Goal: Transaction & Acquisition: Purchase product/service

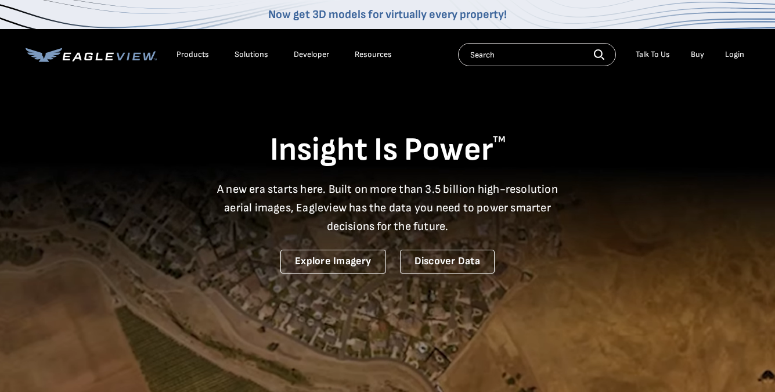
click at [736, 56] on div "Login" at bounding box center [734, 54] width 19 height 10
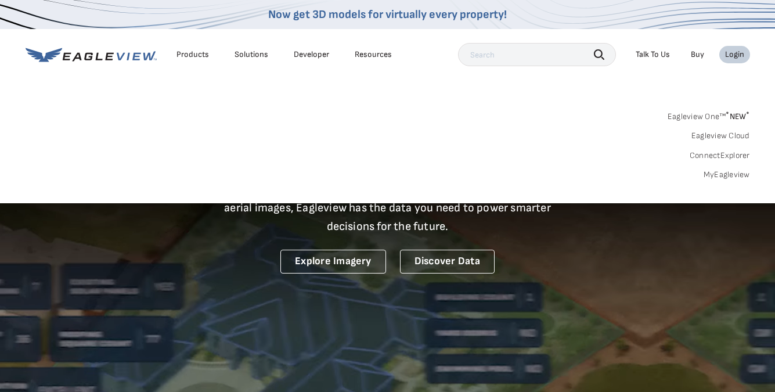
click at [724, 174] on link "MyEagleview" at bounding box center [727, 175] width 46 height 10
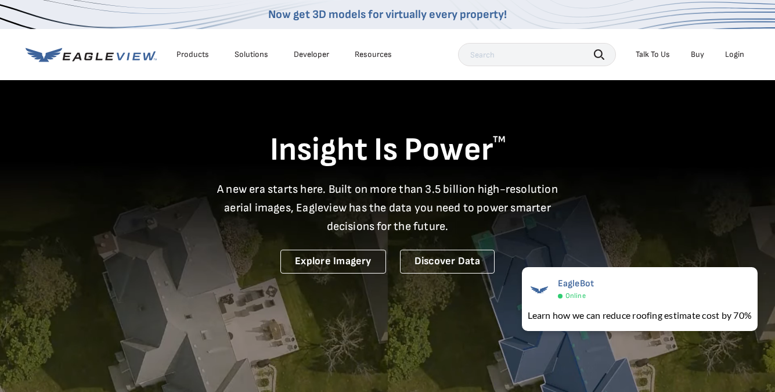
click at [734, 54] on div "Login" at bounding box center [734, 54] width 19 height 10
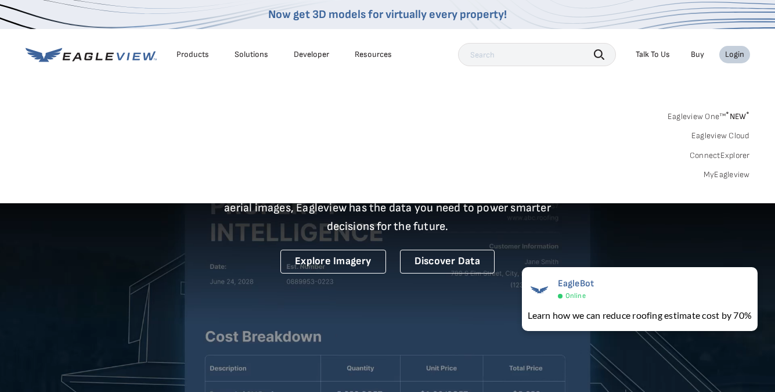
click at [724, 174] on link "MyEagleview" at bounding box center [727, 175] width 46 height 10
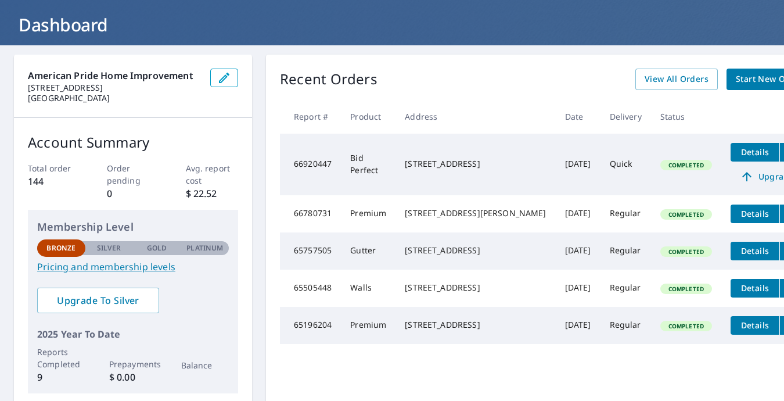
scroll to position [63, 0]
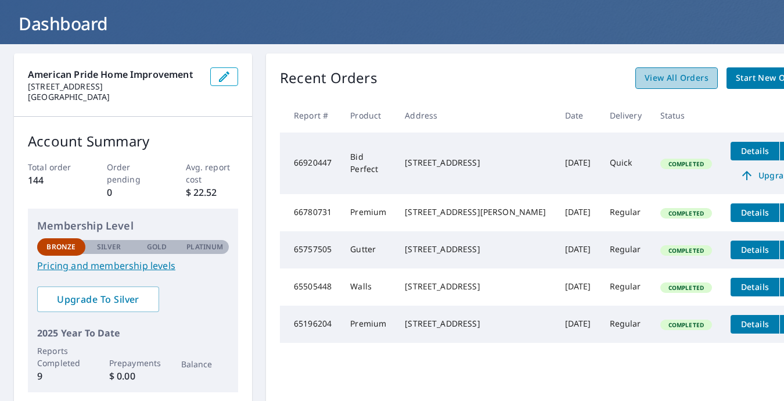
click at [645, 80] on span "View All Orders" at bounding box center [677, 78] width 64 height 15
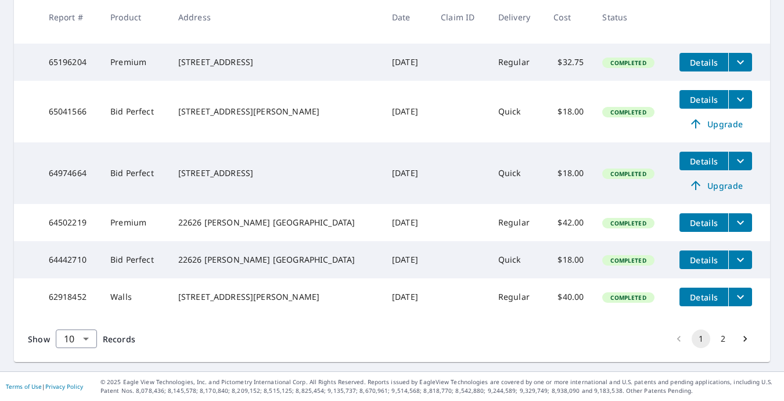
scroll to position [419, 0]
click at [715, 337] on button "2" at bounding box center [723, 338] width 19 height 19
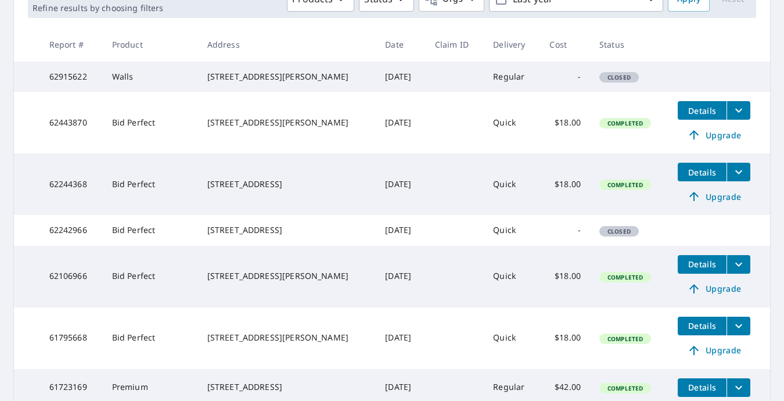
scroll to position [203, 0]
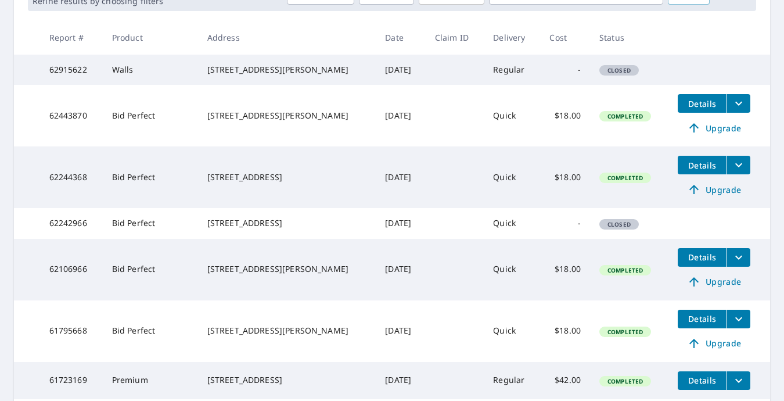
click at [600, 228] on span "Closed" at bounding box center [618, 224] width 37 height 8
click at [688, 171] on span "Details" at bounding box center [702, 165] width 35 height 11
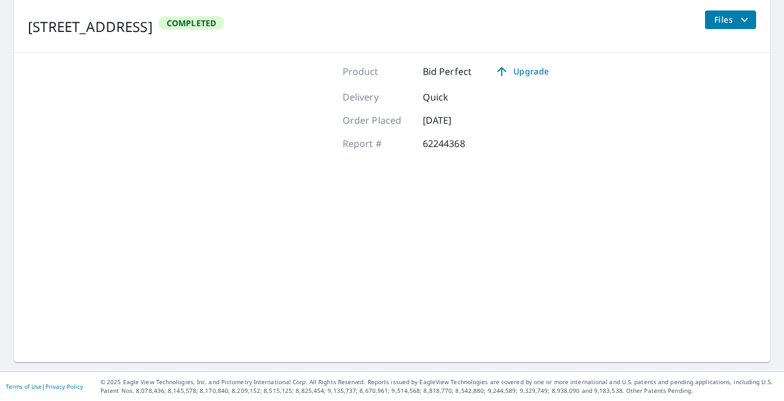
scroll to position [142, 0]
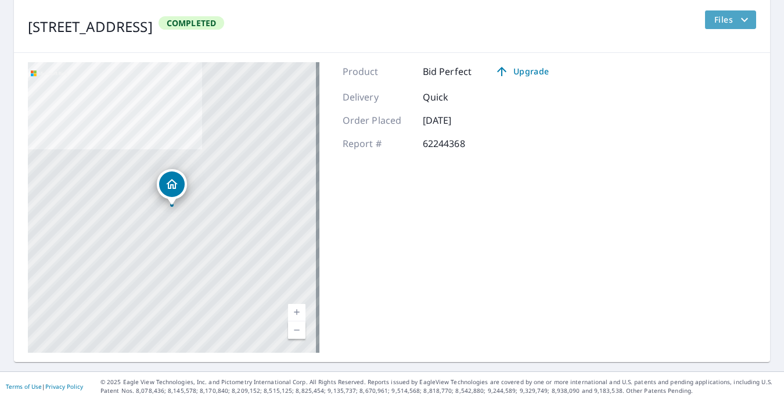
click at [738, 20] on icon "filesDropdownBtn-62244368" at bounding box center [745, 20] width 14 height 14
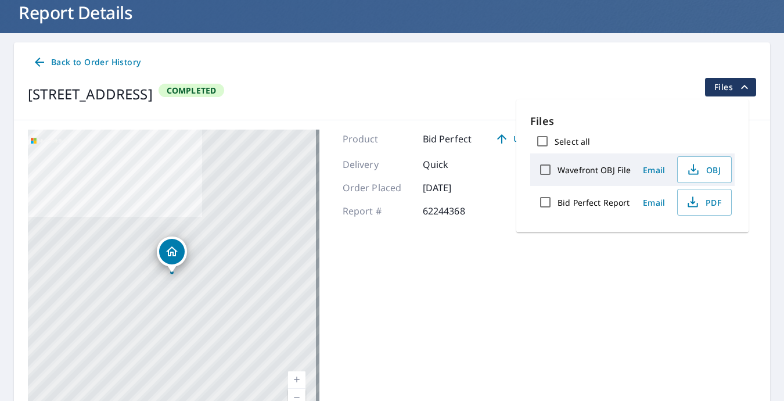
scroll to position [75, 0]
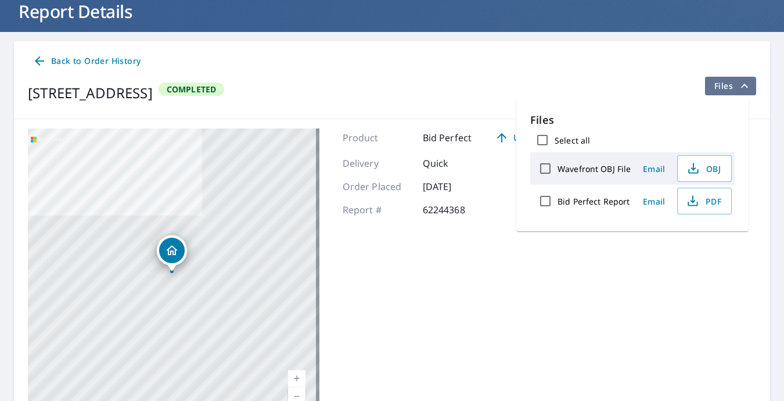
click at [741, 86] on icon "filesDropdownBtn-62244368" at bounding box center [744, 86] width 7 height 4
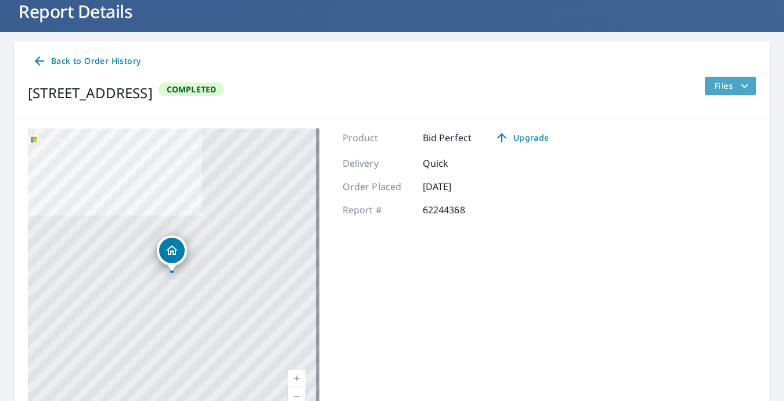
click at [741, 86] on icon "filesDropdownBtn-62244368" at bounding box center [744, 86] width 7 height 4
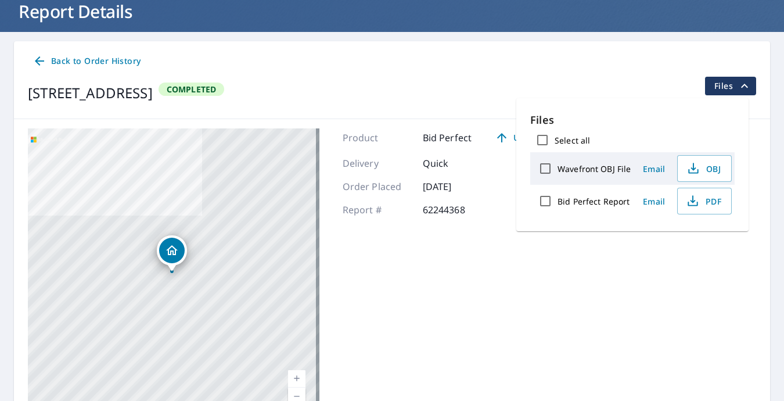
click at [741, 84] on icon "filesDropdownBtn-62244368" at bounding box center [744, 86] width 7 height 4
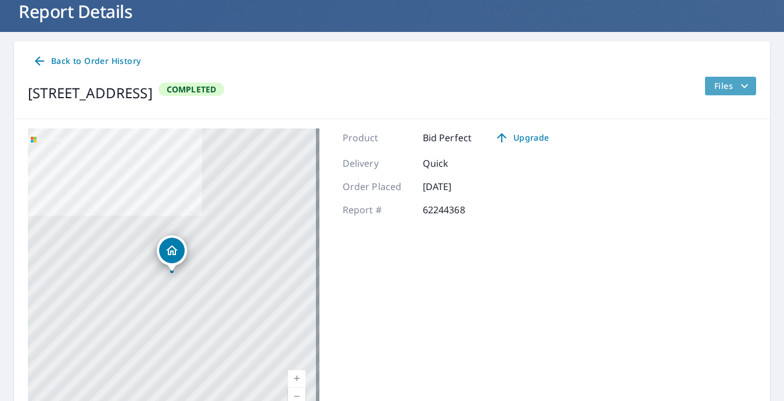
click at [738, 84] on icon "filesDropdownBtn-62244368" at bounding box center [745, 86] width 14 height 14
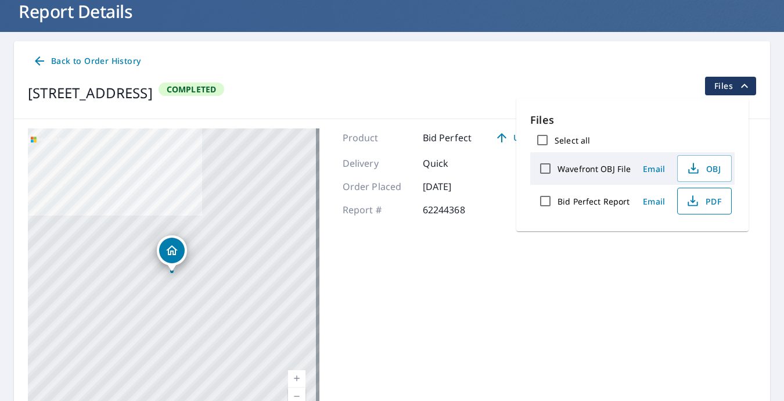
click at [708, 204] on span "PDF" at bounding box center [703, 201] width 37 height 14
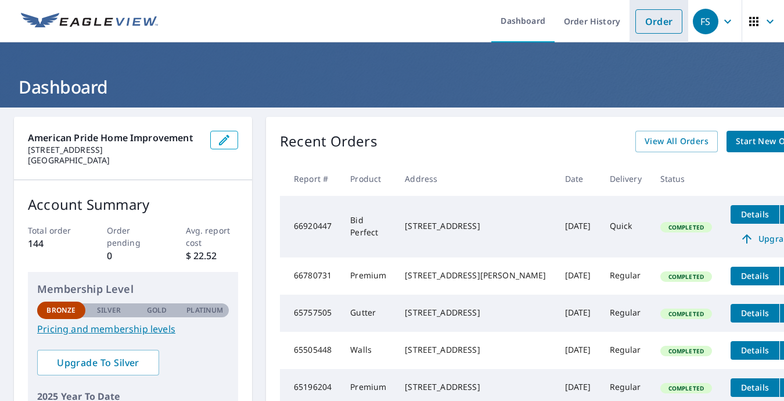
click at [654, 21] on link "Order" at bounding box center [658, 21] width 47 height 24
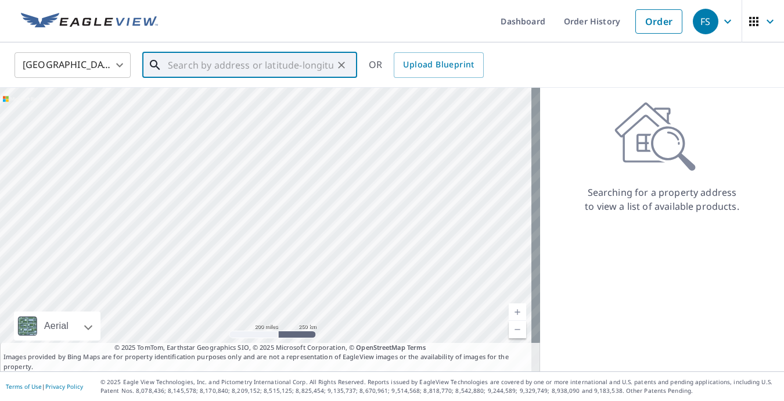
click at [180, 66] on input "text" at bounding box center [251, 65] width 166 height 33
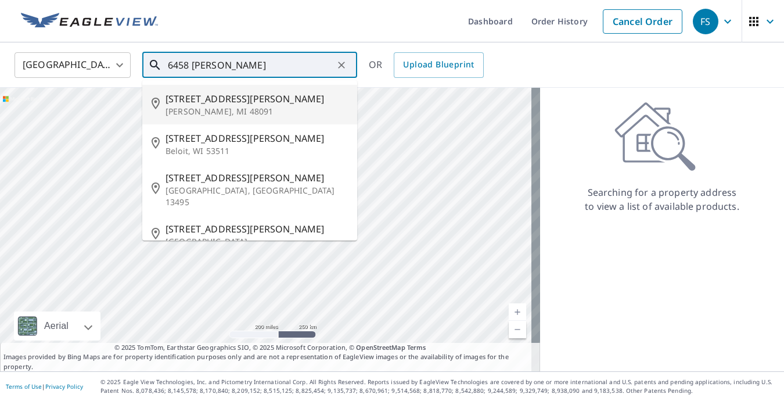
click at [188, 104] on span "4576 Bayliss Ave" at bounding box center [257, 99] width 182 height 14
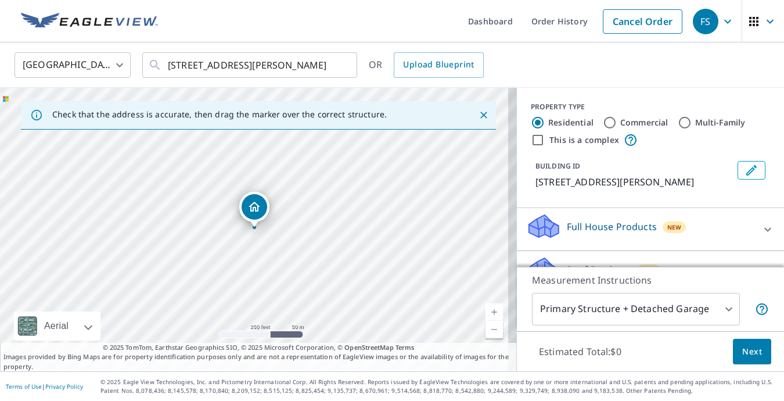
click at [485, 314] on link "Current Level 17, Zoom In" at bounding box center [493, 311] width 17 height 17
click at [485, 314] on link "Current Level 18, Zoom In" at bounding box center [493, 311] width 17 height 17
click at [485, 314] on link "Current Level 19, Zoom In Disabled" at bounding box center [493, 311] width 17 height 17
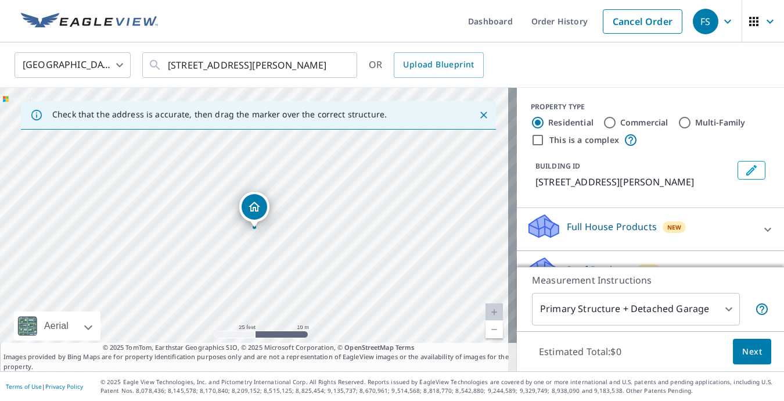
click at [485, 314] on link "Current Level 20, Zoom In Disabled" at bounding box center [493, 311] width 17 height 17
drag, startPoint x: 257, startPoint y: 268, endPoint x: 279, endPoint y: 256, distance: 25.2
click at [279, 256] on div "4576 Bayliss Ave Warren, MI 48091" at bounding box center [258, 229] width 517 height 283
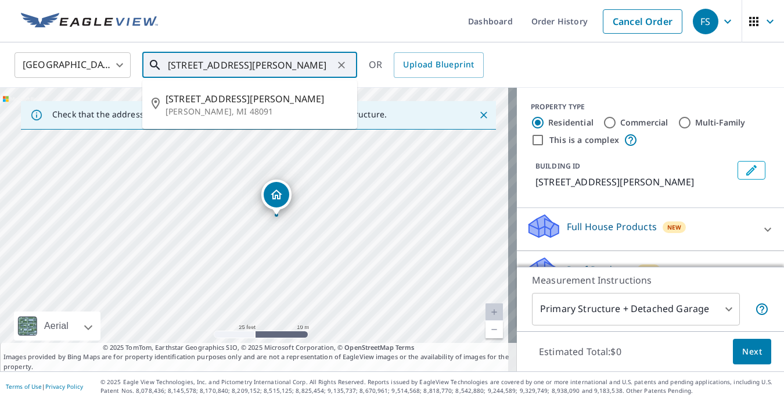
click at [192, 66] on input "4576 Bayliss Ave Warren, MI 48091" at bounding box center [251, 65] width 166 height 33
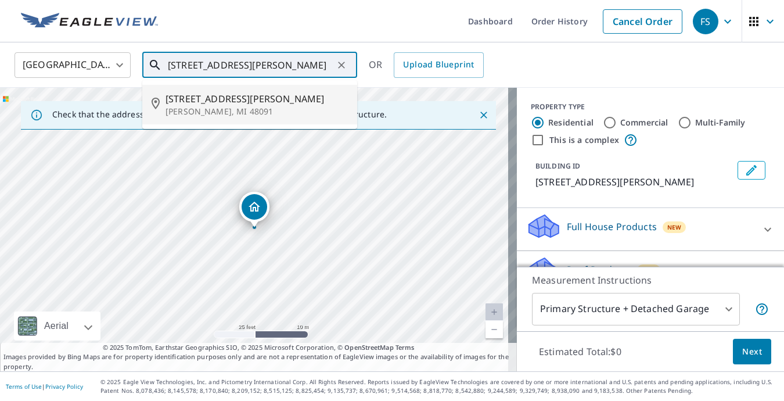
click at [203, 98] on span "4568 Bayliss Ave" at bounding box center [257, 99] width 182 height 14
type input "4568 Bayliss Ave Warren, MI 48091"
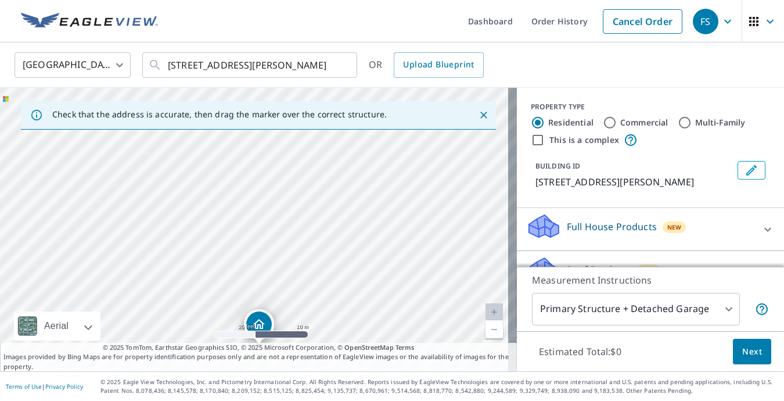
drag, startPoint x: 279, startPoint y: 217, endPoint x: 286, endPoint y: 314, distance: 97.3
click at [286, 314] on div "4568 Bayliss Ave Warren, MI 48091" at bounding box center [258, 229] width 517 height 283
drag, startPoint x: 232, startPoint y: 267, endPoint x: 233, endPoint y: 292, distance: 24.4
click at [233, 292] on div "4568 Bayliss Ave Warren, MI 48091" at bounding box center [258, 229] width 517 height 283
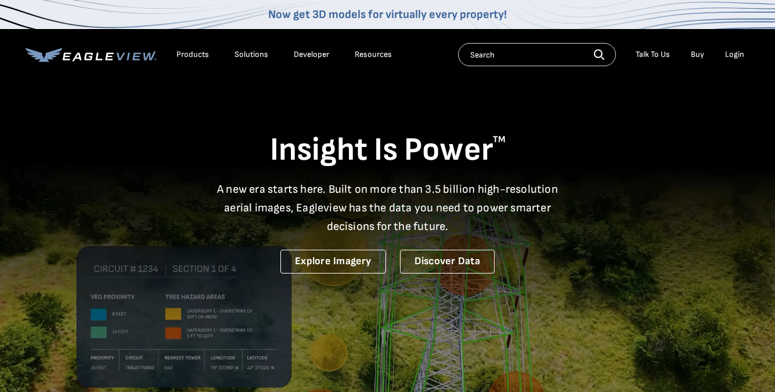
click at [744, 55] on div "Login" at bounding box center [734, 54] width 19 height 10
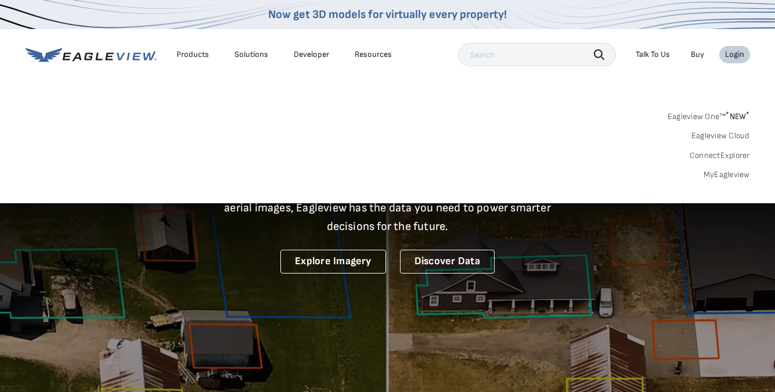
click at [715, 174] on link "MyEagleview" at bounding box center [727, 175] width 46 height 10
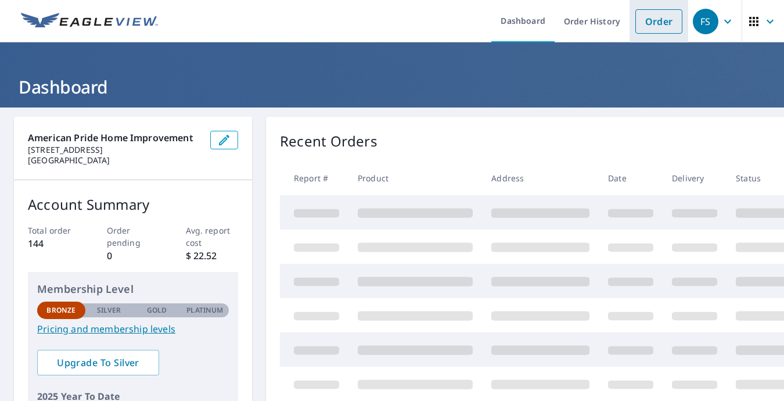
click at [648, 17] on link "Order" at bounding box center [658, 21] width 47 height 24
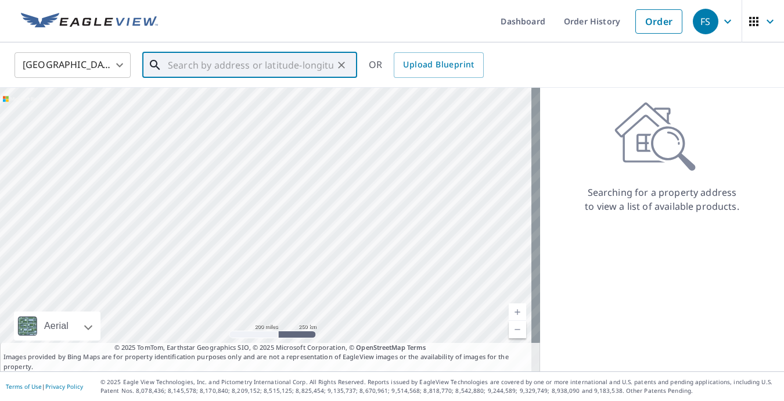
click at [251, 71] on input "text" at bounding box center [251, 65] width 166 height 33
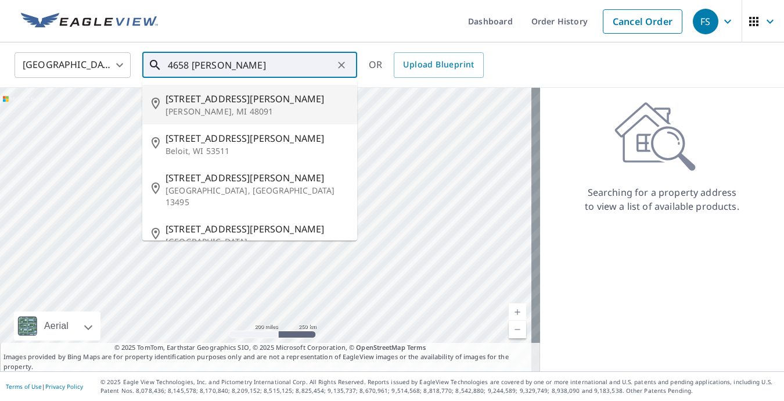
click at [200, 100] on span "[STREET_ADDRESS][PERSON_NAME]" at bounding box center [257, 99] width 182 height 14
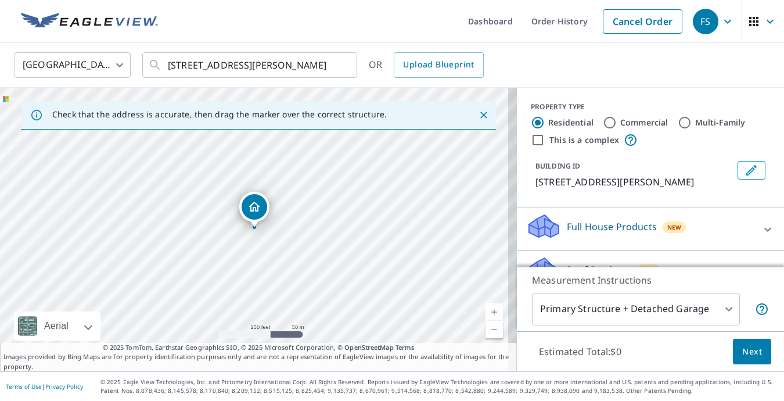
click at [486, 311] on link "Current Level 17, Zoom In" at bounding box center [493, 311] width 17 height 17
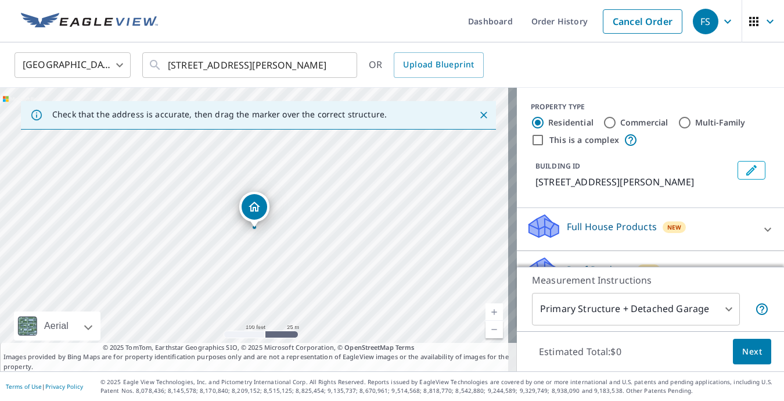
click at [486, 311] on link "Current Level 18, Zoom In" at bounding box center [493, 311] width 17 height 17
click at [486, 311] on link "Current Level 19, Zoom In" at bounding box center [493, 311] width 17 height 17
drag, startPoint x: 276, startPoint y: 248, endPoint x: 346, endPoint y: 254, distance: 69.9
click at [346, 254] on div "[STREET_ADDRESS][PERSON_NAME]" at bounding box center [258, 229] width 517 height 283
drag, startPoint x: 325, startPoint y: 213, endPoint x: 222, endPoint y: 190, distance: 105.4
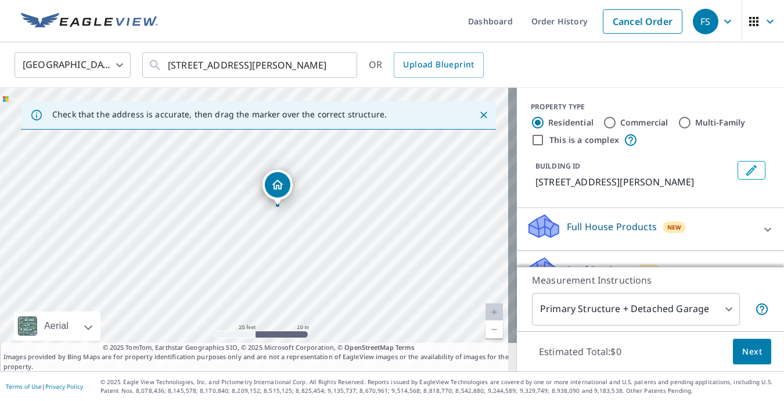
drag, startPoint x: 292, startPoint y: 260, endPoint x: 316, endPoint y: 233, distance: 35.8
click at [316, 233] on div "[STREET_ADDRESS][PERSON_NAME]" at bounding box center [258, 229] width 517 height 283
click at [485, 310] on link "Current Level 20, Zoom In Disabled" at bounding box center [493, 311] width 17 height 17
drag, startPoint x: 280, startPoint y: 274, endPoint x: 299, endPoint y: 316, distance: 46.3
click at [299, 316] on div "[STREET_ADDRESS][PERSON_NAME]" at bounding box center [258, 229] width 517 height 283
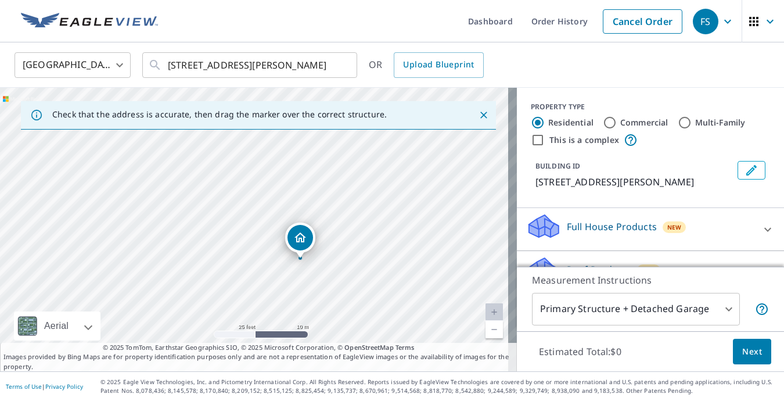
drag, startPoint x: 310, startPoint y: 280, endPoint x: 314, endPoint y: 295, distance: 15.5
click at [314, 295] on div "[STREET_ADDRESS][PERSON_NAME]" at bounding box center [258, 229] width 517 height 283
click at [186, 64] on input "[STREET_ADDRESS][PERSON_NAME]" at bounding box center [251, 65] width 166 height 33
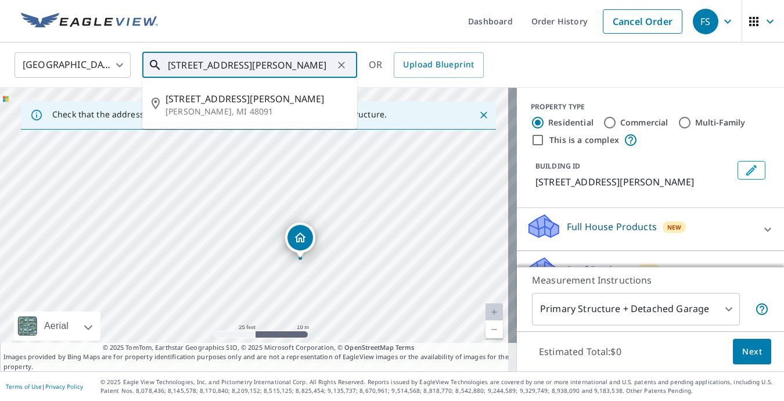
click at [189, 64] on input "[STREET_ADDRESS][PERSON_NAME]" at bounding box center [251, 65] width 166 height 33
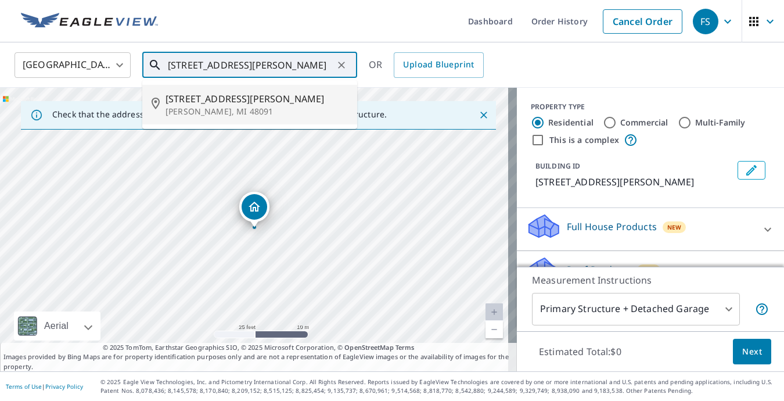
click at [185, 95] on span "[STREET_ADDRESS][PERSON_NAME]" at bounding box center [257, 99] width 182 height 14
type input "[STREET_ADDRESS][PERSON_NAME]"
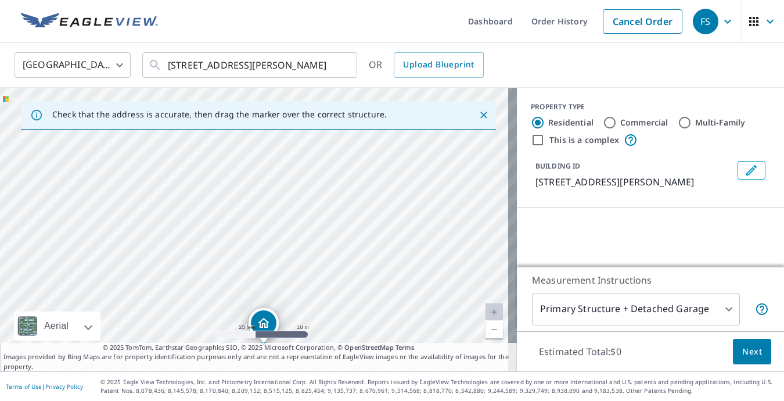
drag, startPoint x: 220, startPoint y: 152, endPoint x: 229, endPoint y: 268, distance: 116.5
click at [229, 268] on div "[STREET_ADDRESS][PERSON_NAME]" at bounding box center [258, 229] width 517 height 283
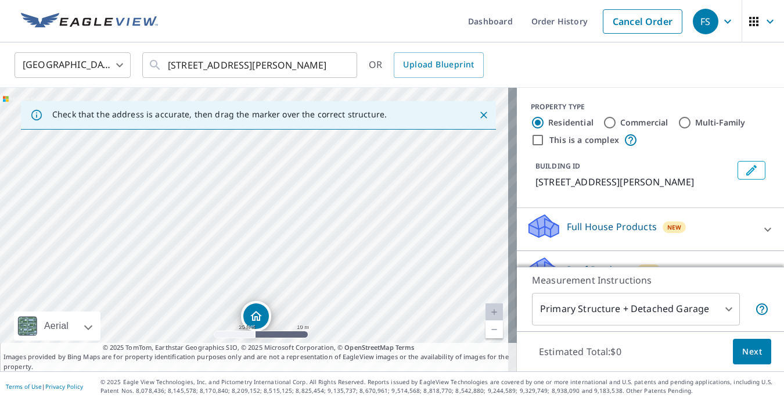
drag, startPoint x: 244, startPoint y: 170, endPoint x: 246, endPoint y: 279, distance: 109.2
click at [246, 279] on div "[STREET_ADDRESS][PERSON_NAME]" at bounding box center [258, 229] width 517 height 283
click at [487, 311] on link "Current Level 20, Zoom In Disabled" at bounding box center [493, 311] width 17 height 17
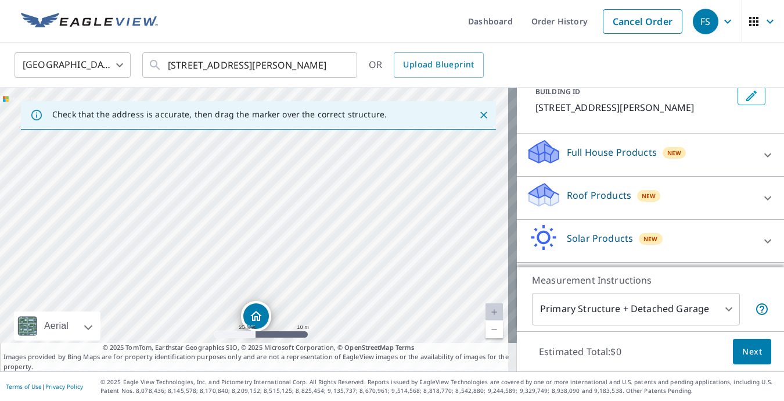
scroll to position [83, 0]
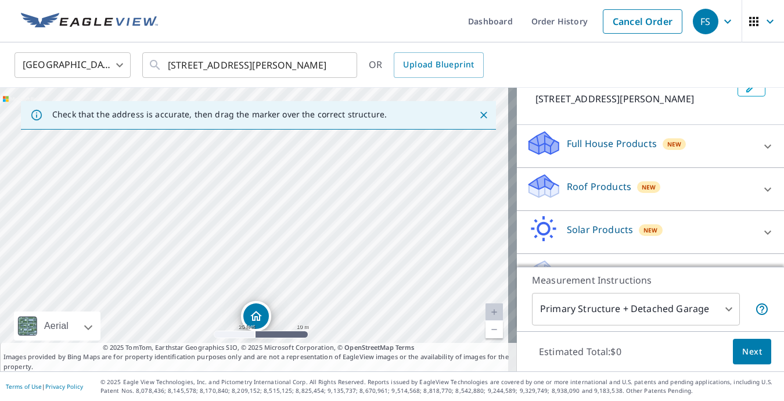
click at [761, 186] on icon at bounding box center [768, 189] width 14 height 14
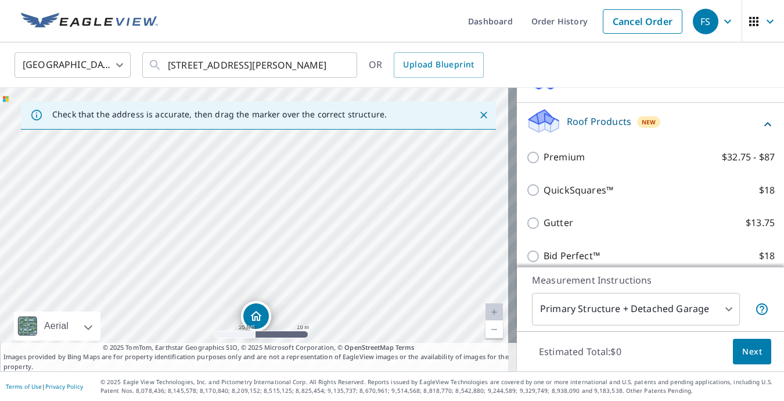
scroll to position [168, 0]
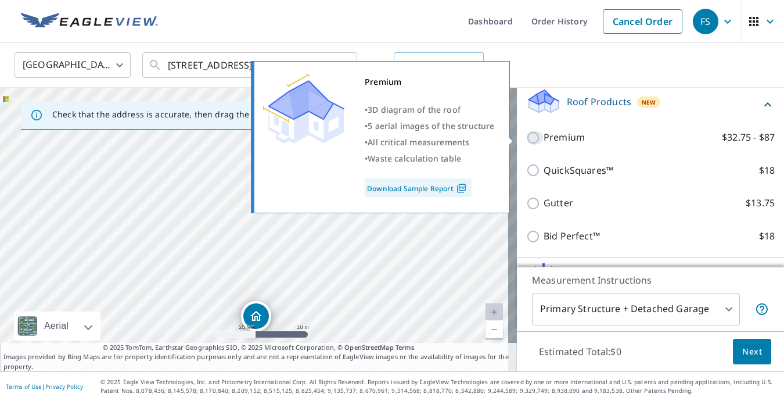
click at [526, 138] on input "Premium $32.75 - $87" at bounding box center [534, 138] width 17 height 14
checkbox input "true"
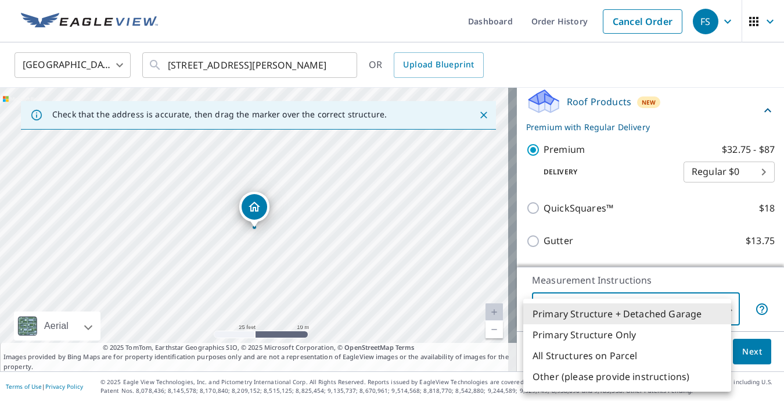
click at [720, 308] on body "FS FS Dashboard Order History Cancel Order FS [GEOGRAPHIC_DATA] [GEOGRAPHIC_DAT…" at bounding box center [392, 200] width 784 height 401
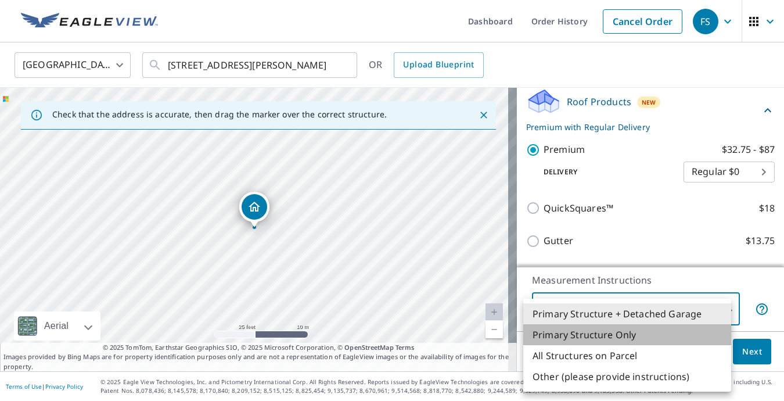
click at [617, 331] on li "Primary Structure Only" at bounding box center [627, 334] width 208 height 21
type input "2"
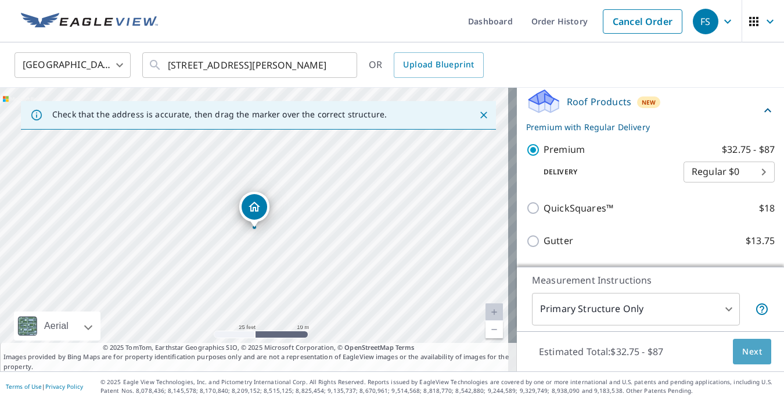
click at [747, 354] on span "Next" at bounding box center [752, 351] width 20 height 15
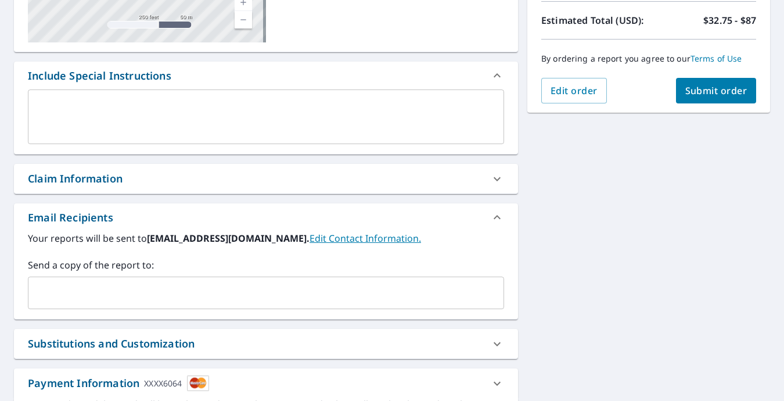
scroll to position [278, 0]
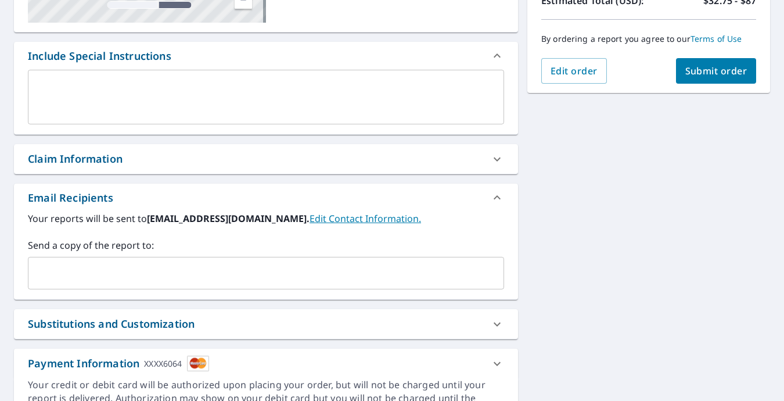
click at [699, 68] on span "Submit order" at bounding box center [716, 70] width 62 height 13
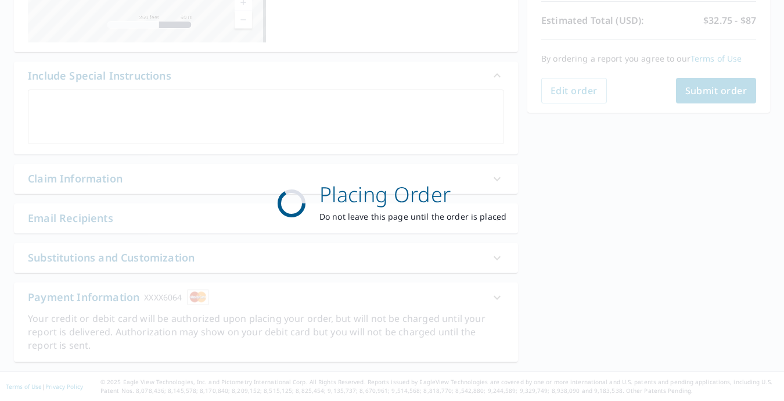
scroll to position [258, 0]
